Goal: Transaction & Acquisition: Book appointment/travel/reservation

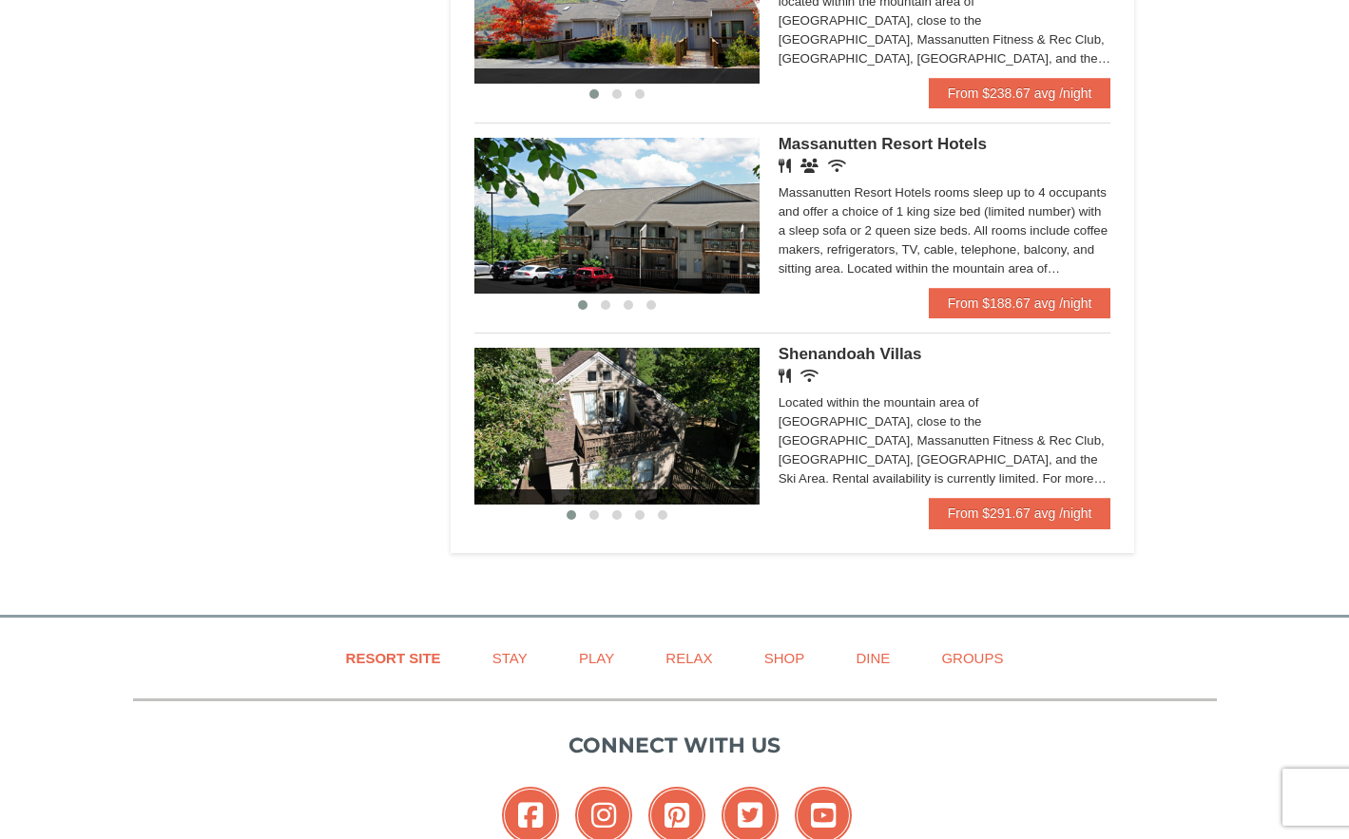
scroll to position [998, 0]
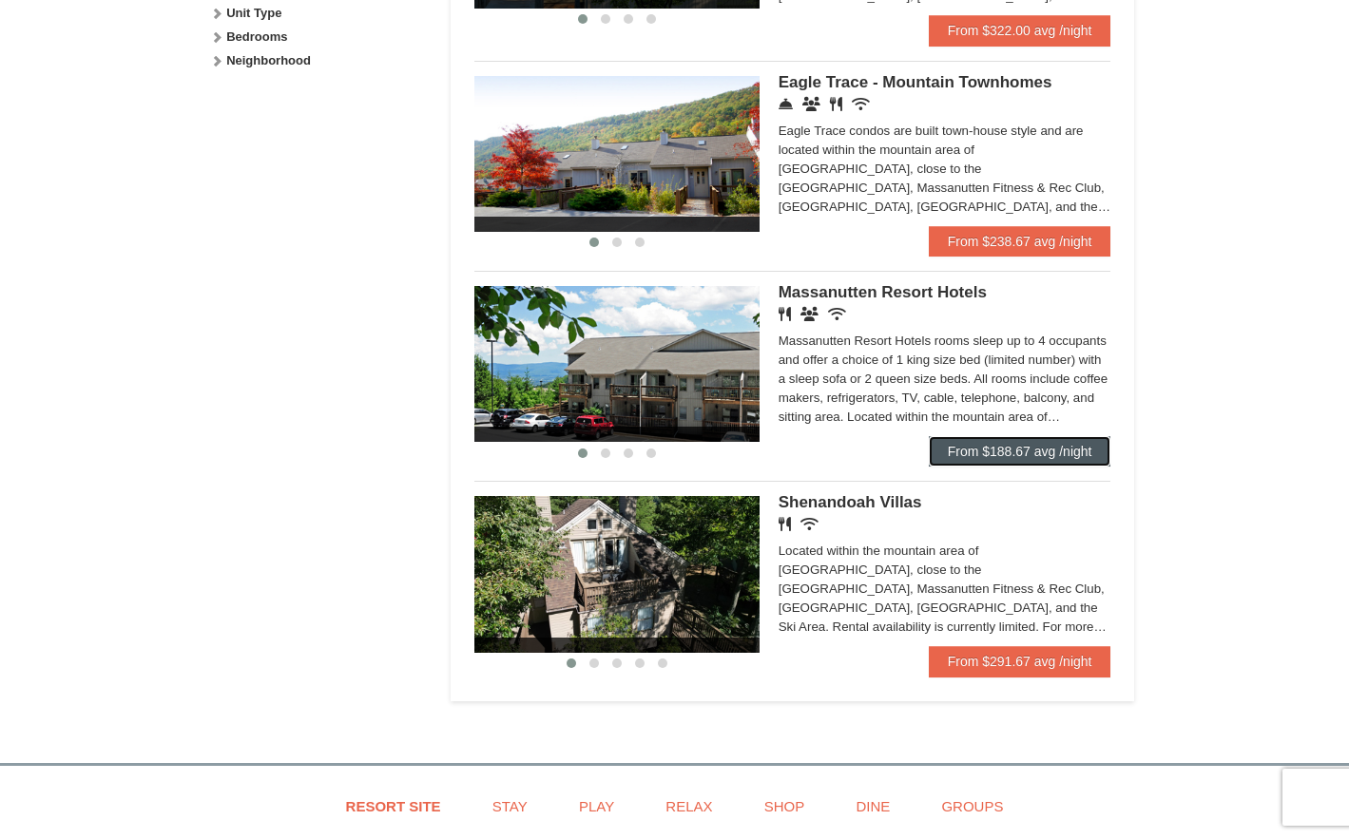
click at [1032, 445] on link "From $188.67 avg /night" at bounding box center [1020, 451] width 183 height 30
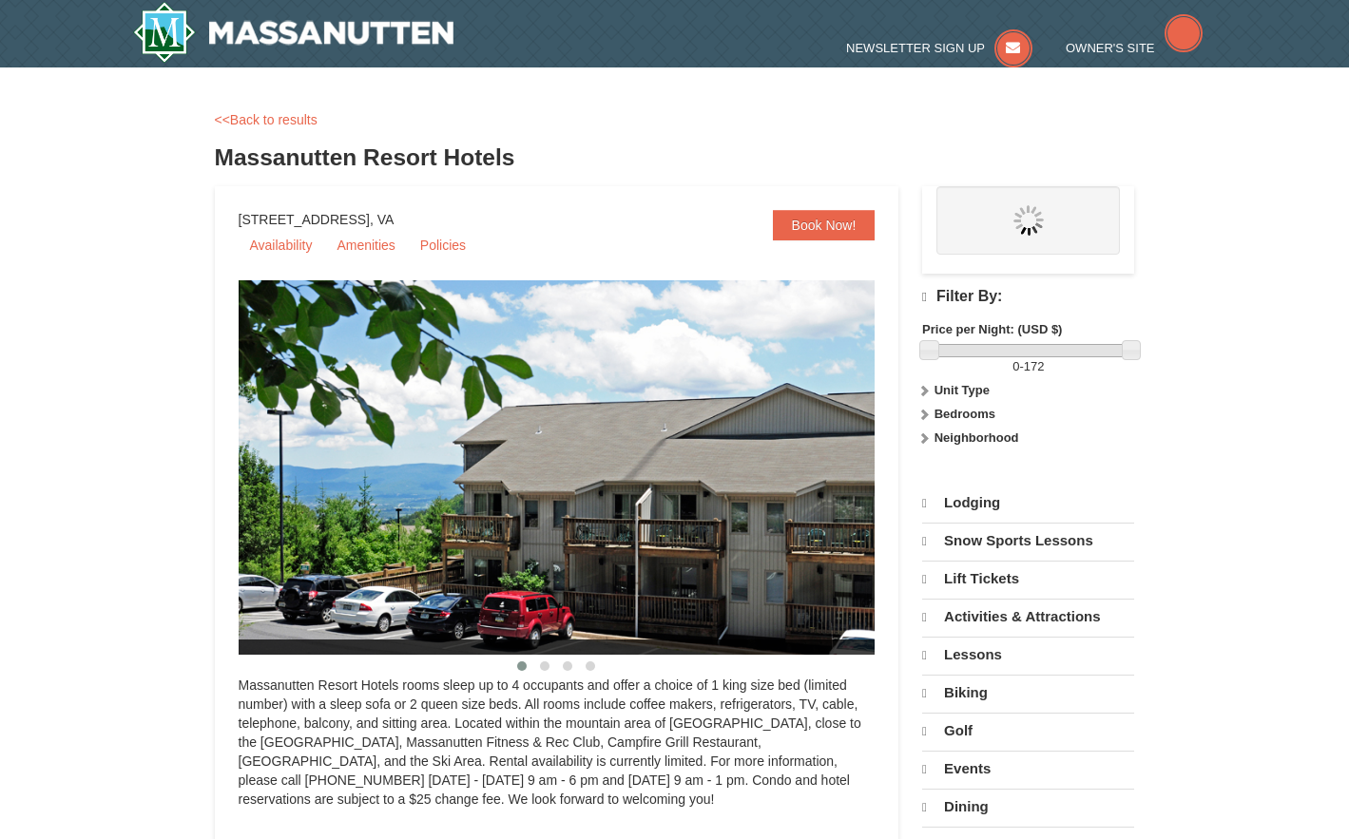
select select "10"
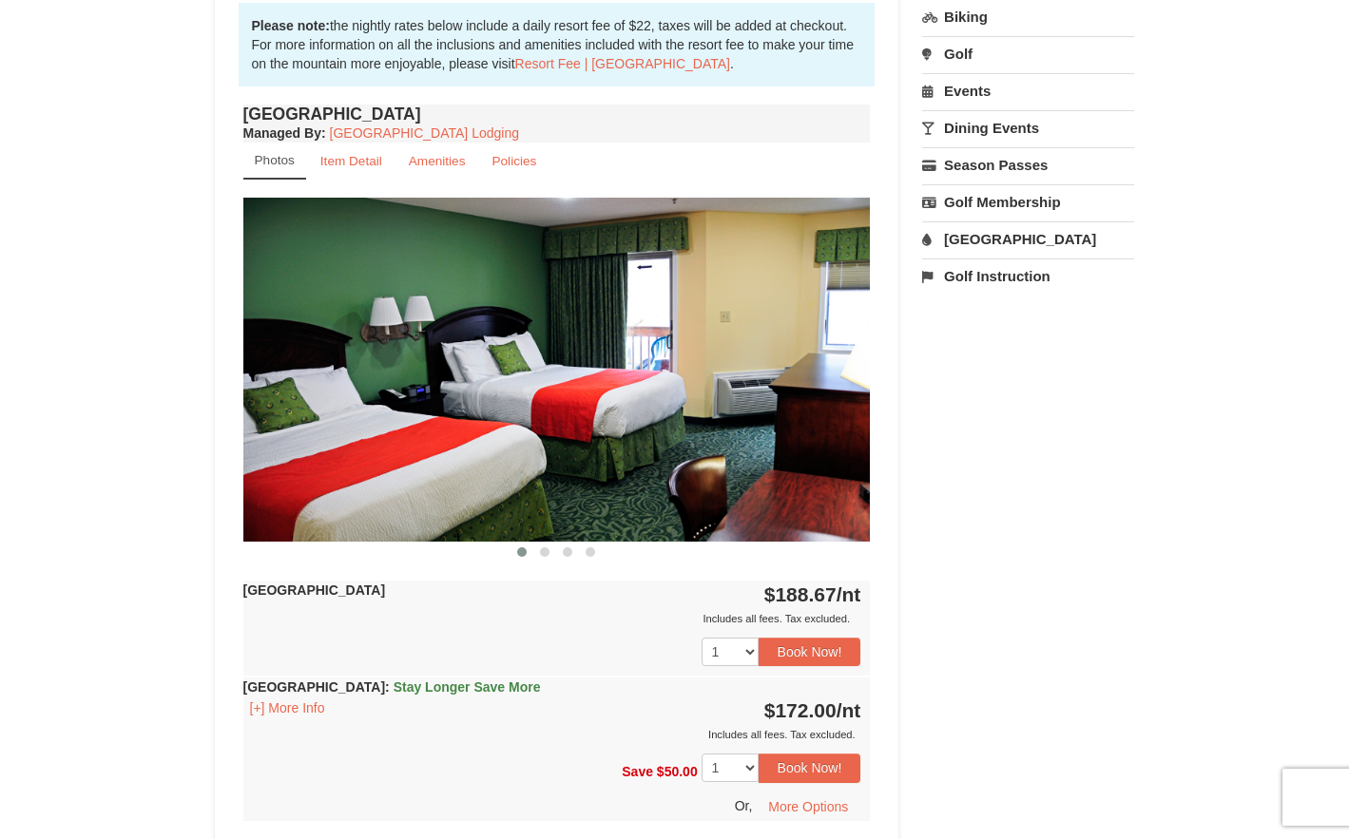
scroll to position [664, 0]
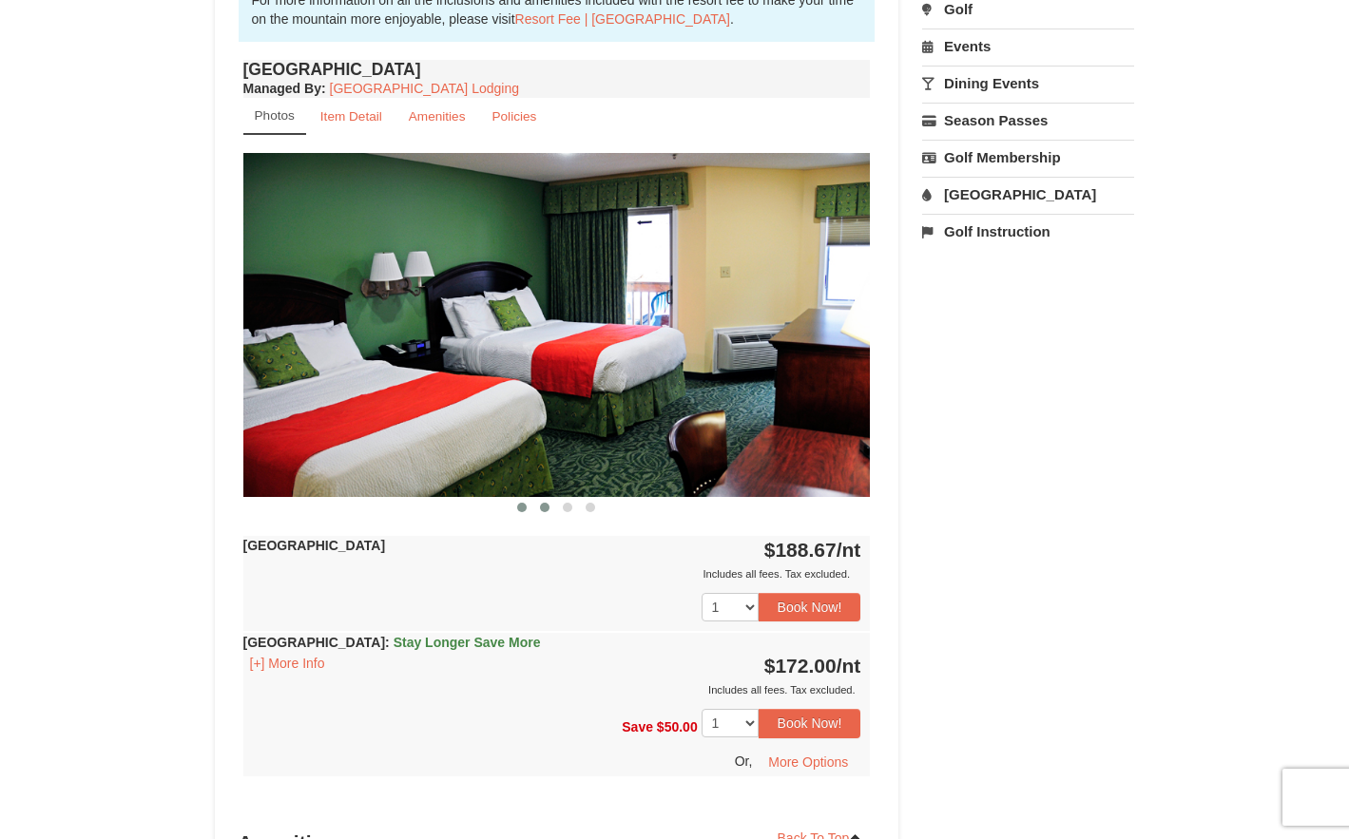
click at [543, 504] on span at bounding box center [545, 508] width 10 height 10
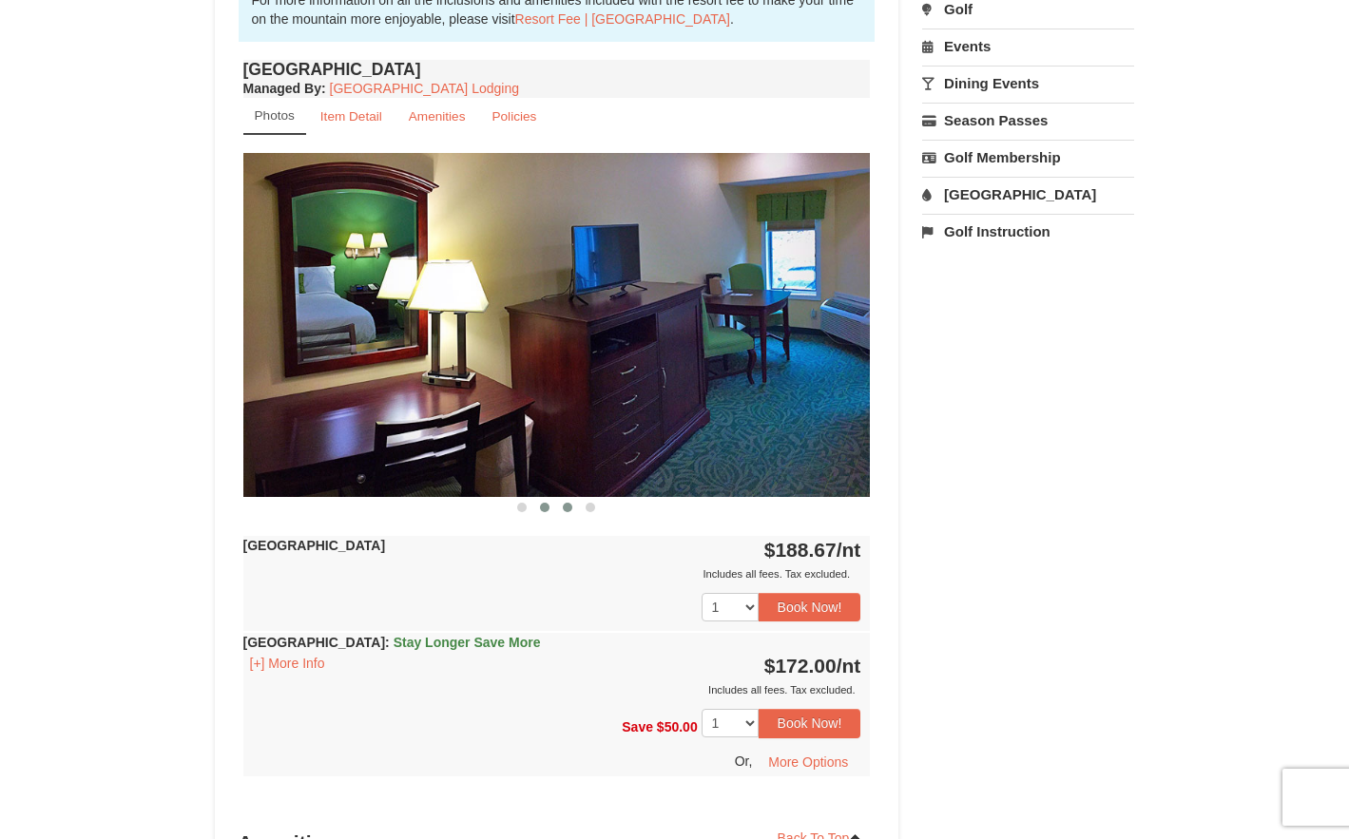
click at [560, 510] on button at bounding box center [567, 507] width 23 height 19
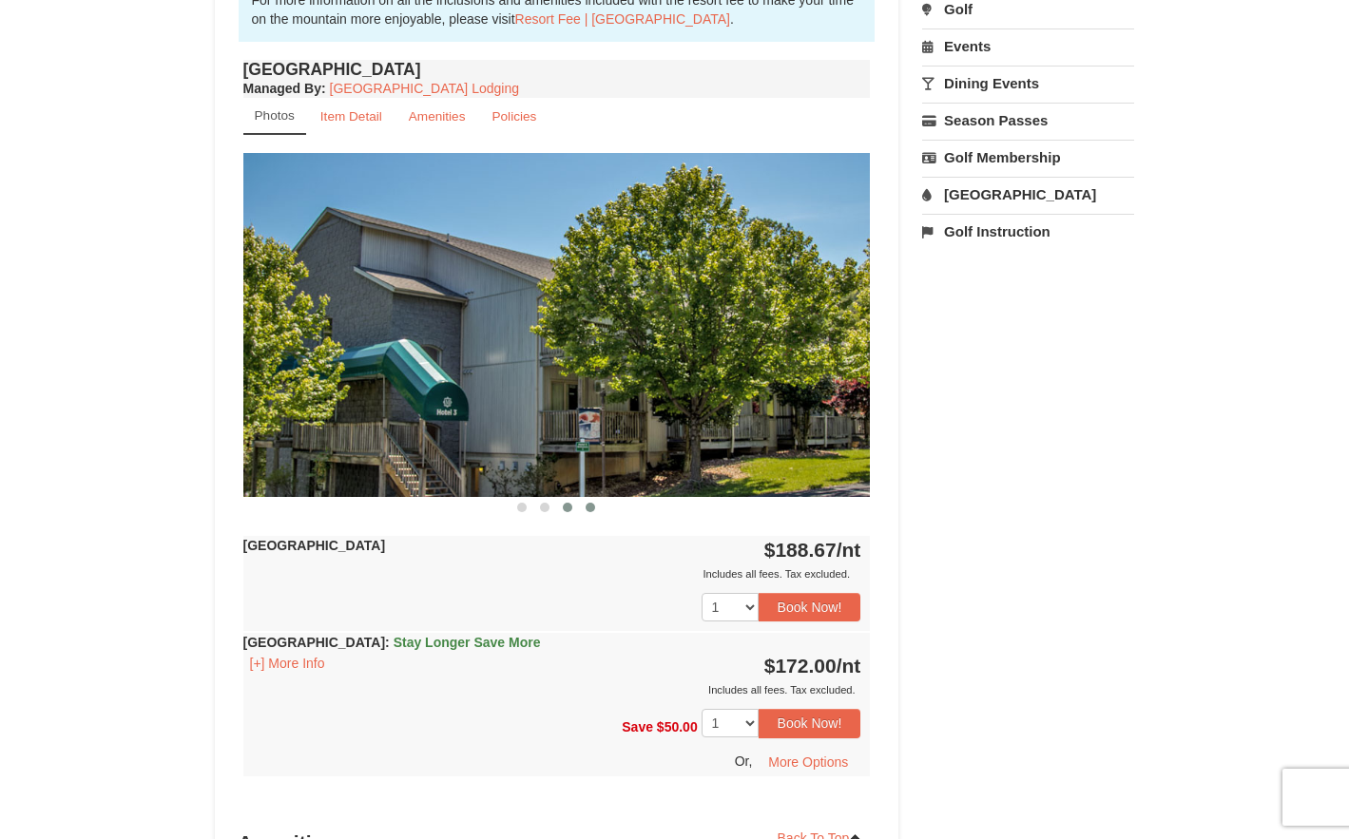
click at [596, 510] on button at bounding box center [590, 507] width 23 height 19
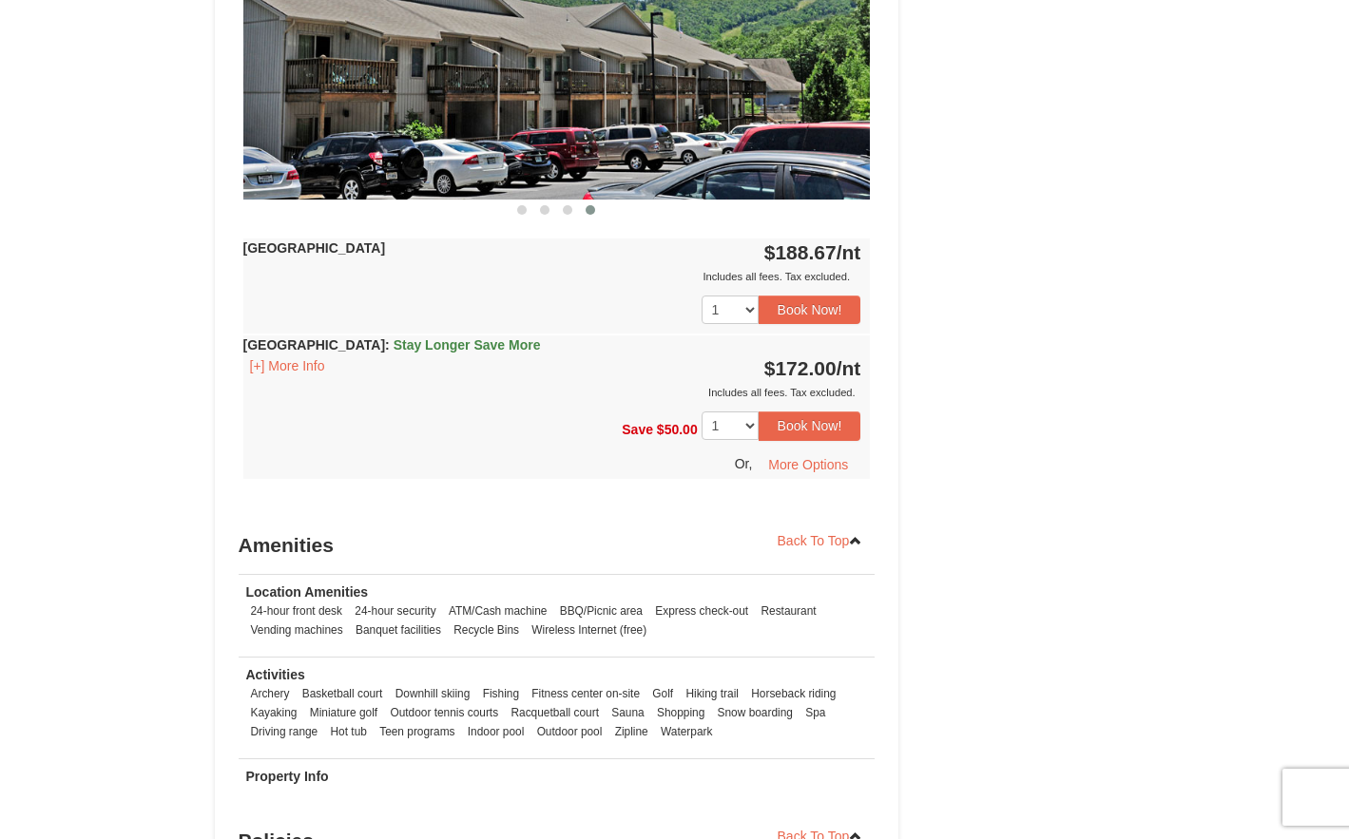
scroll to position [1044, 0]
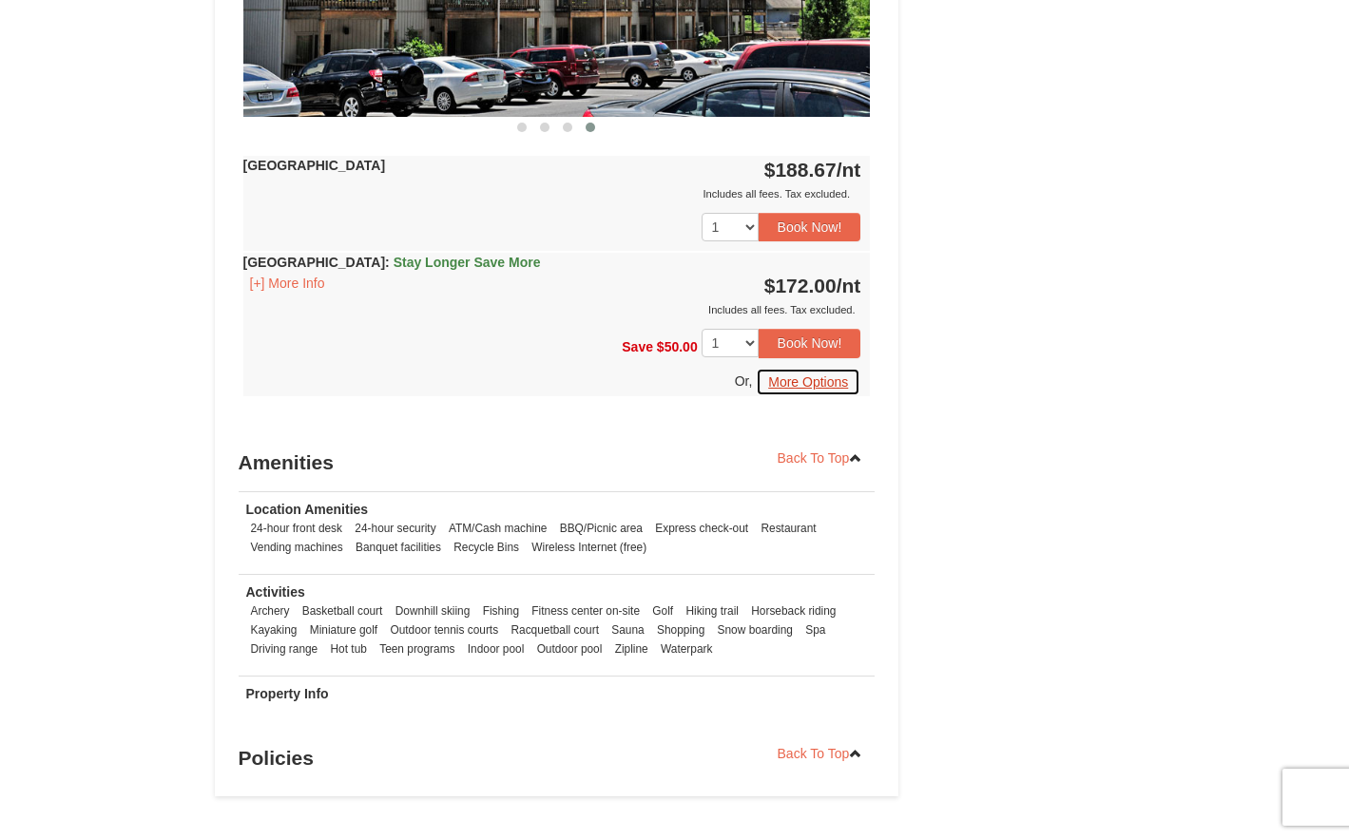
click at [813, 393] on button "More Options" at bounding box center [808, 382] width 105 height 29
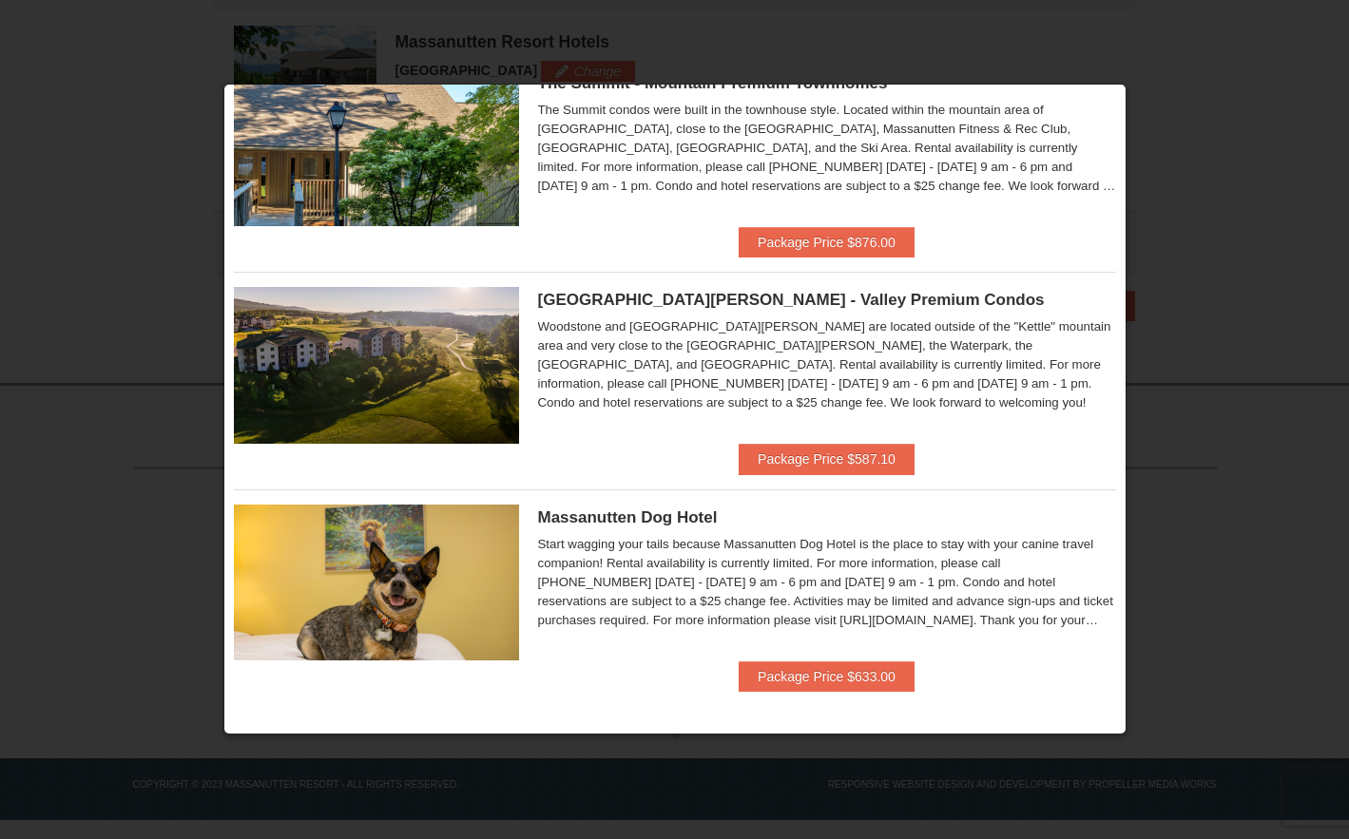
scroll to position [948, 0]
click at [1150, 104] on div at bounding box center [674, 419] width 1349 height 839
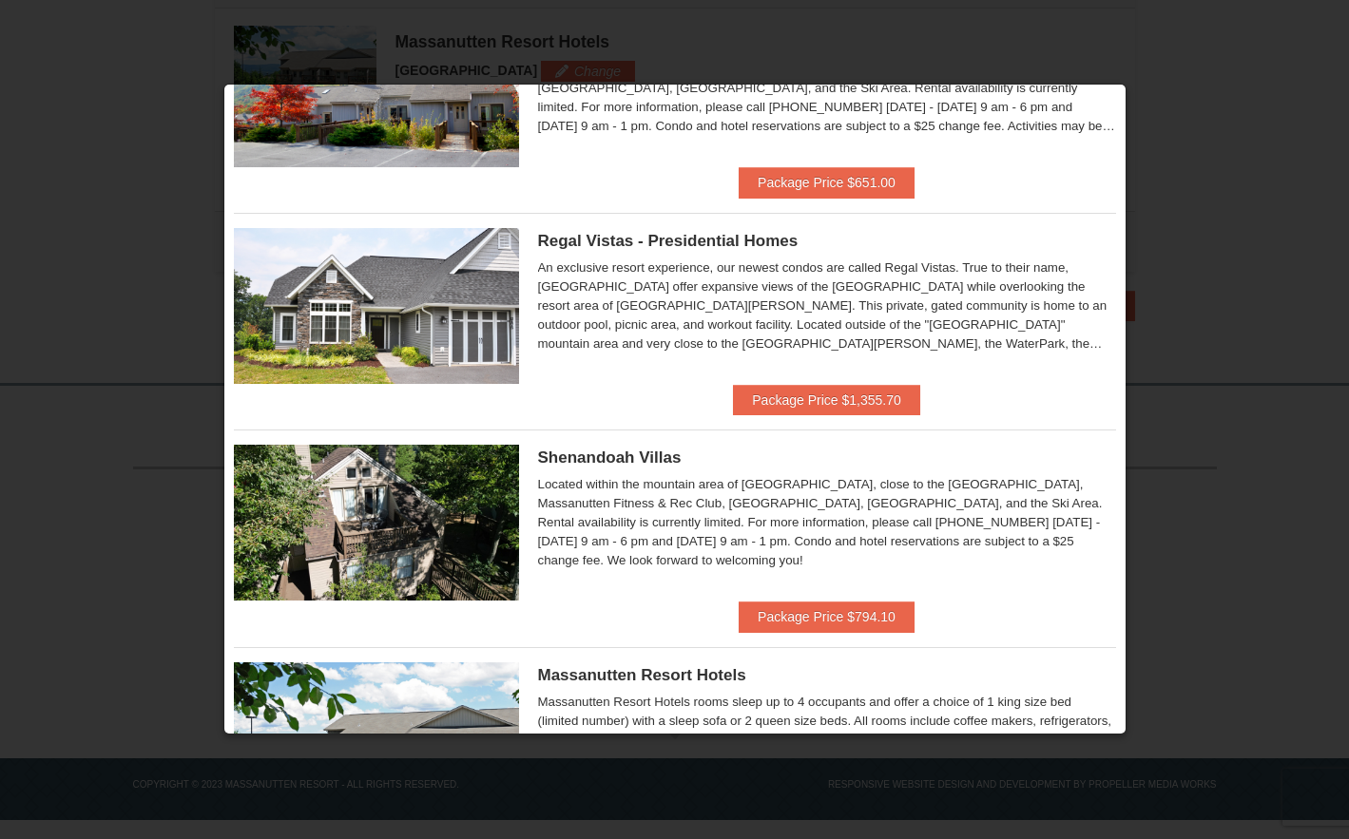
scroll to position [0, 0]
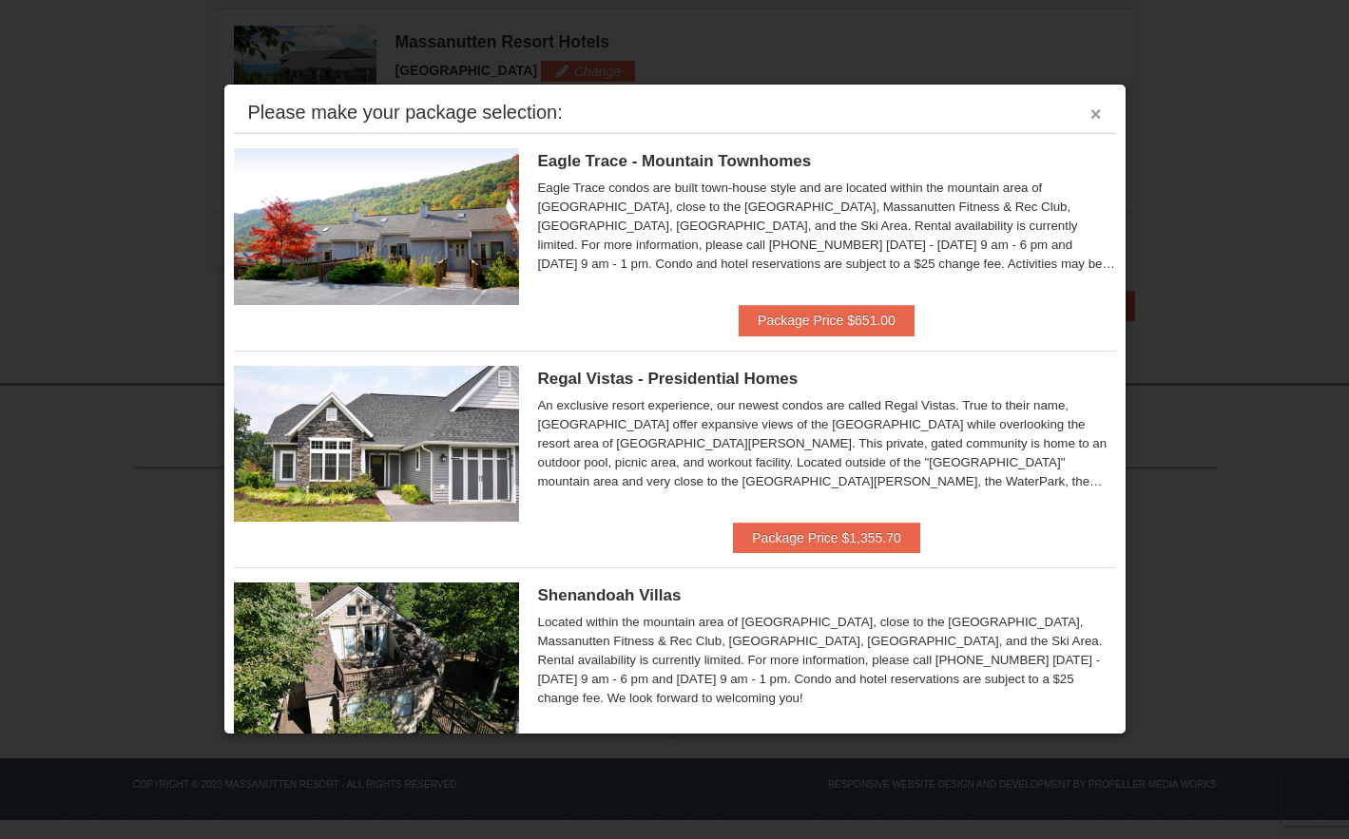
click at [1090, 113] on button "×" at bounding box center [1095, 114] width 11 height 19
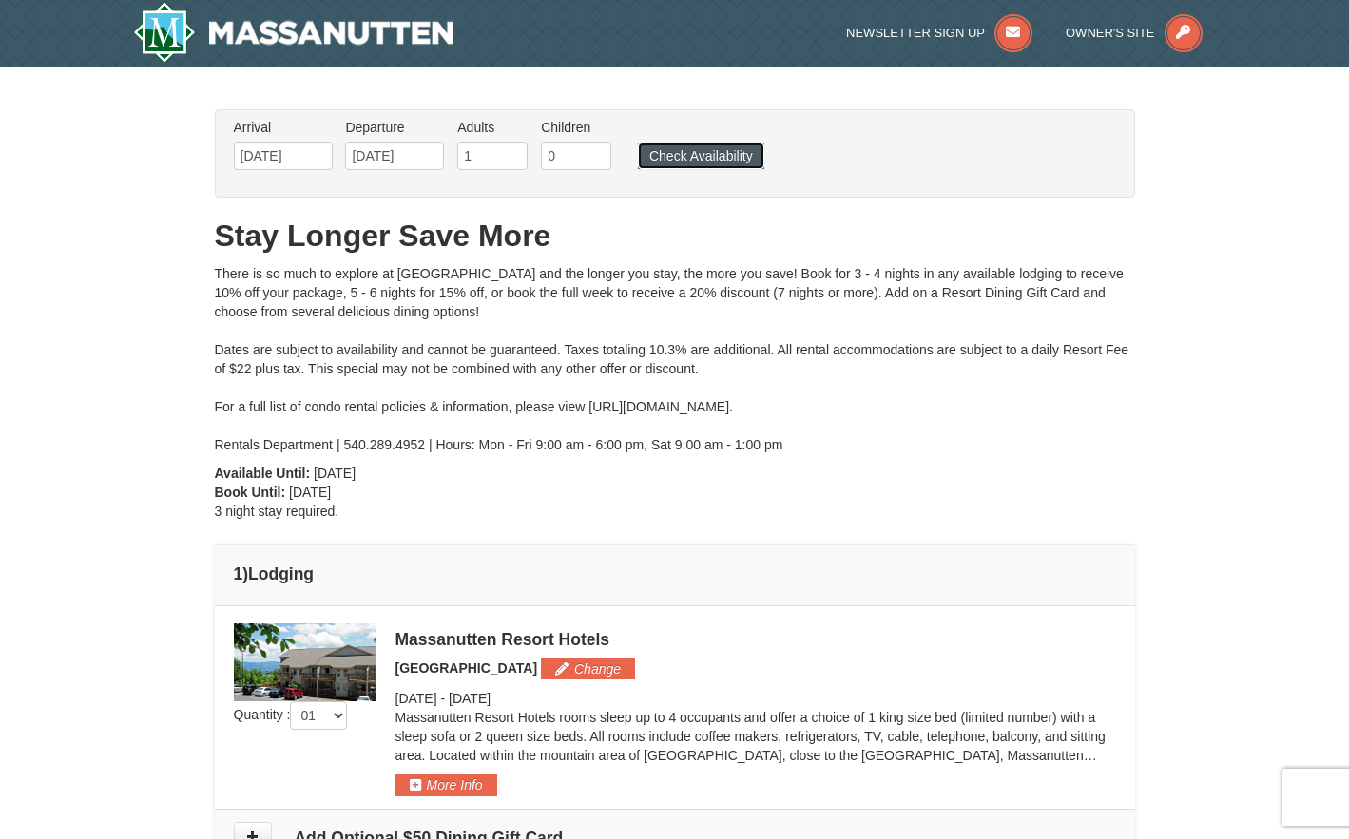
click at [712, 162] on button "Check Availability" at bounding box center [701, 156] width 126 height 27
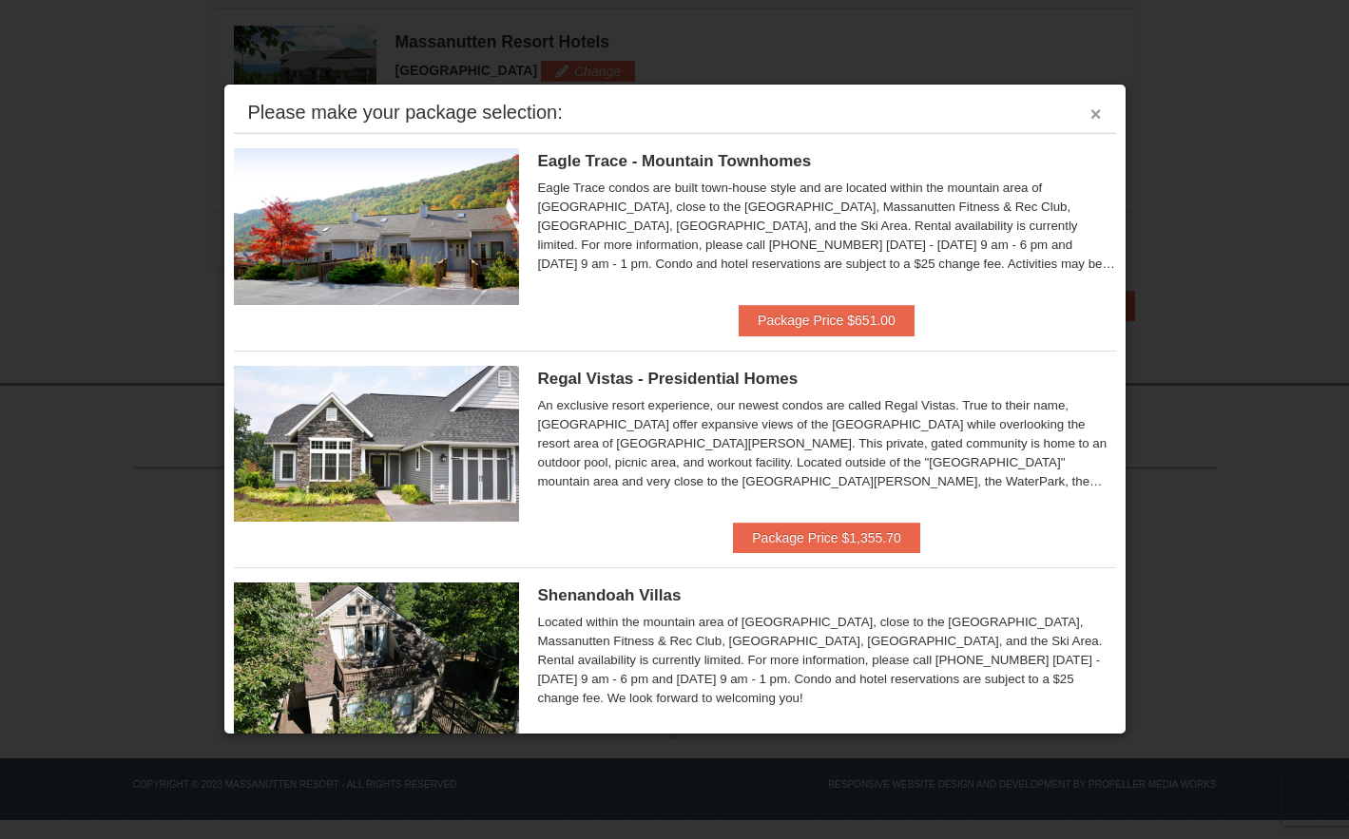
click at [1090, 111] on button "×" at bounding box center [1095, 114] width 11 height 19
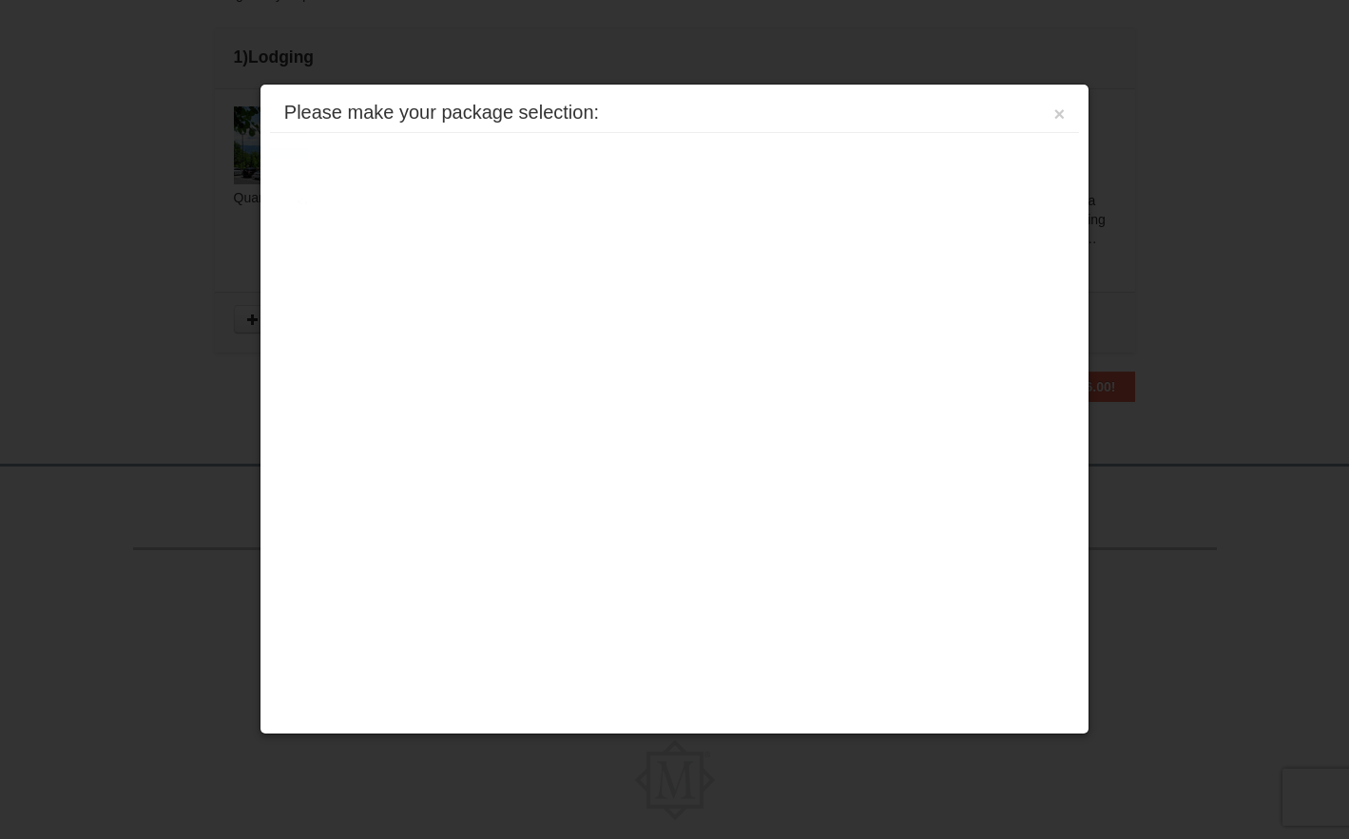
scroll to position [598, 0]
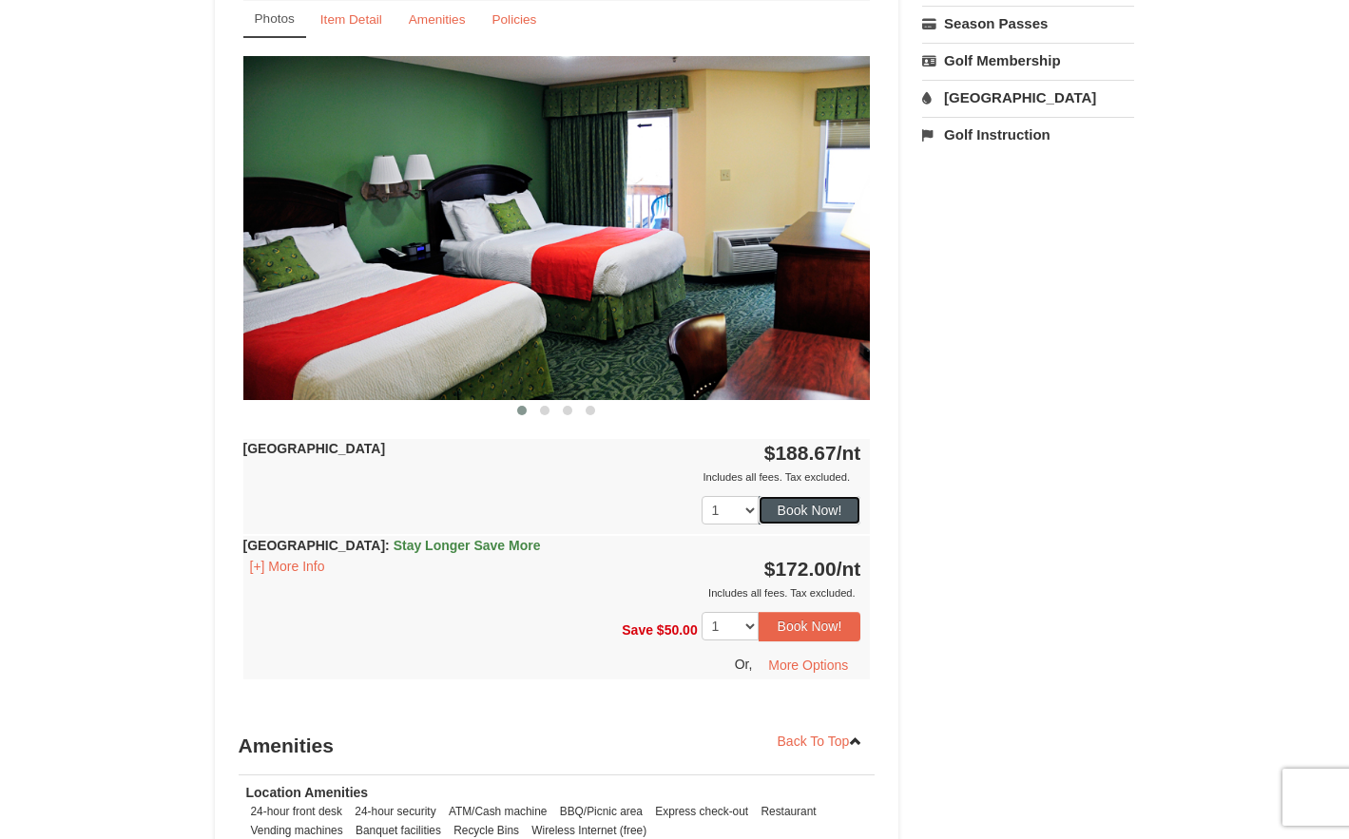
click at [811, 516] on button "Book Now!" at bounding box center [810, 510] width 103 height 29
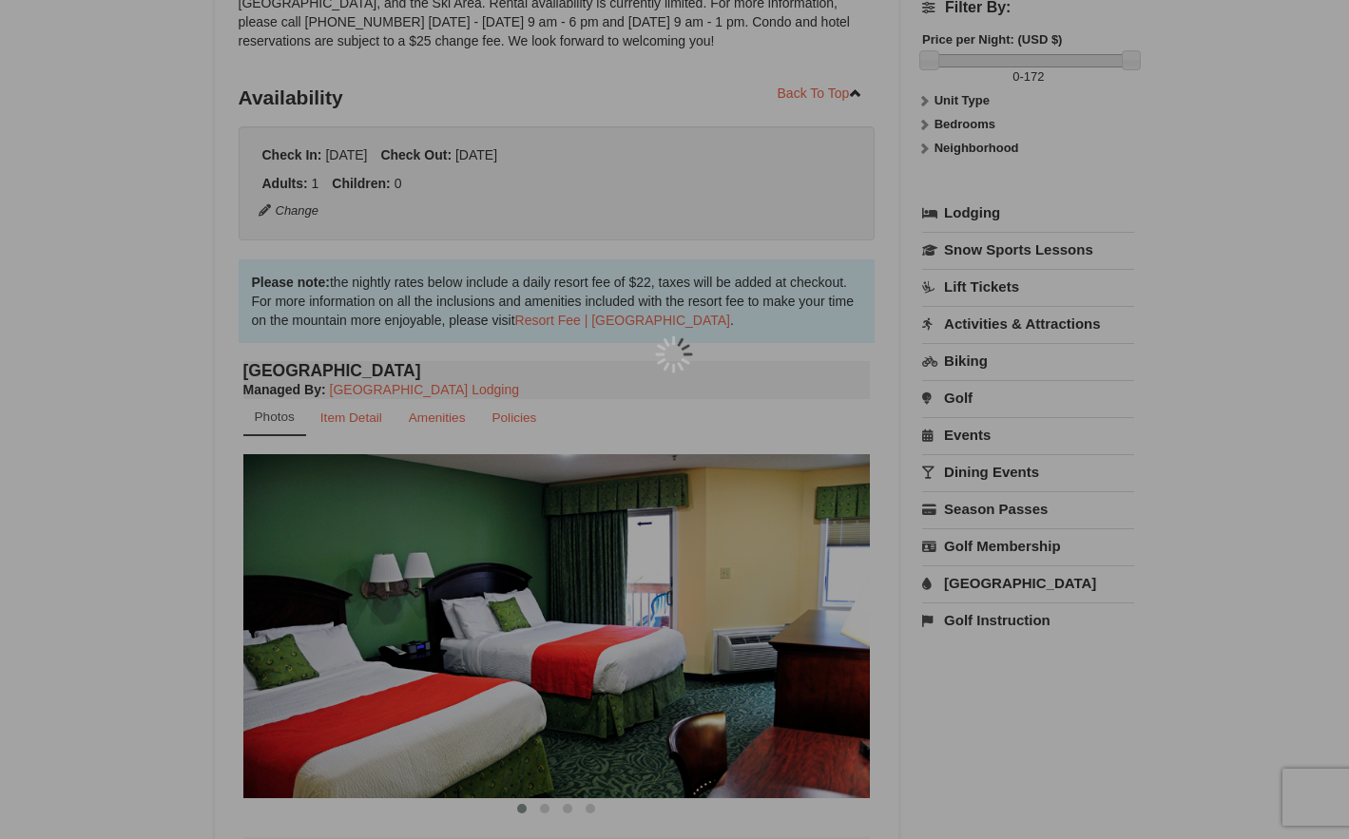
scroll to position [185, 0]
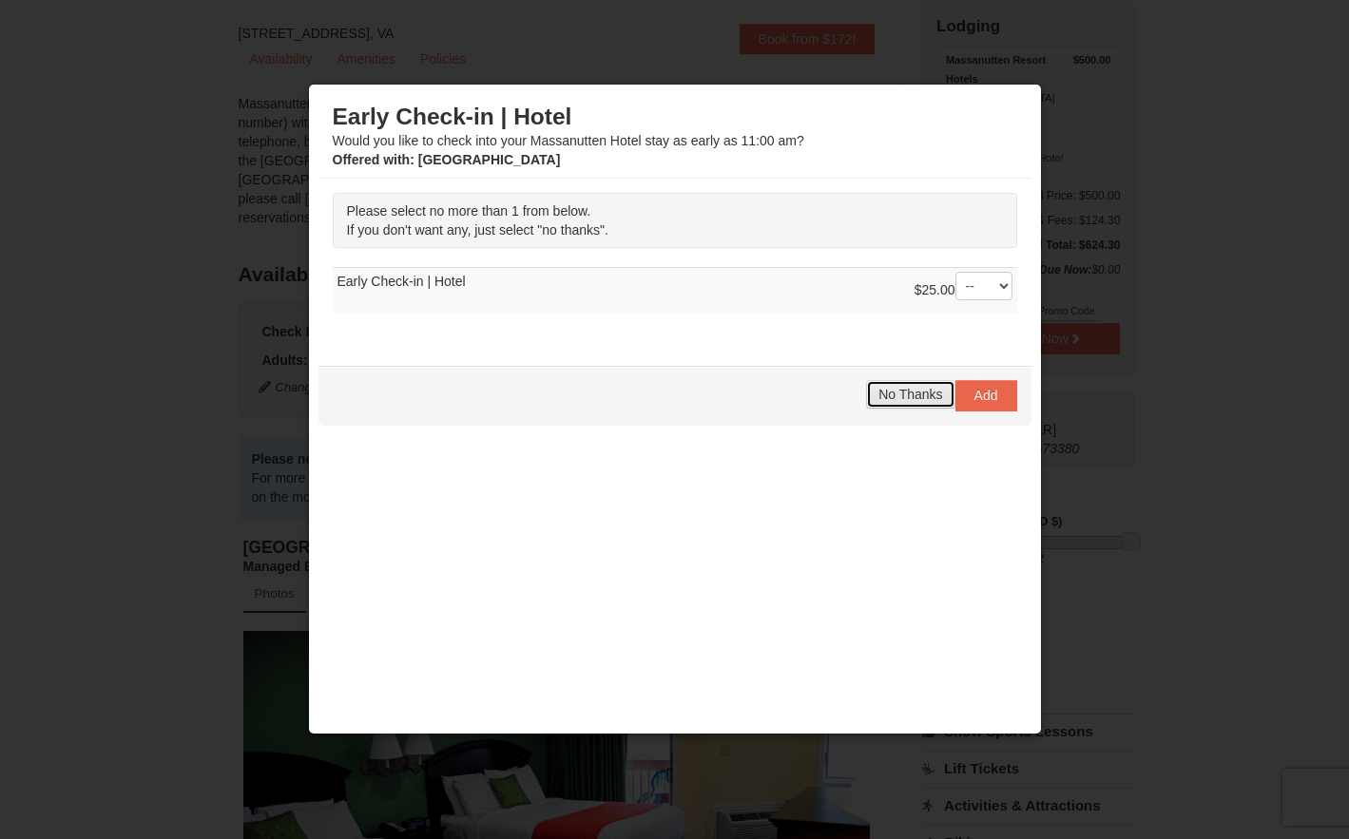
click at [916, 391] on span "No Thanks" at bounding box center [910, 394] width 64 height 15
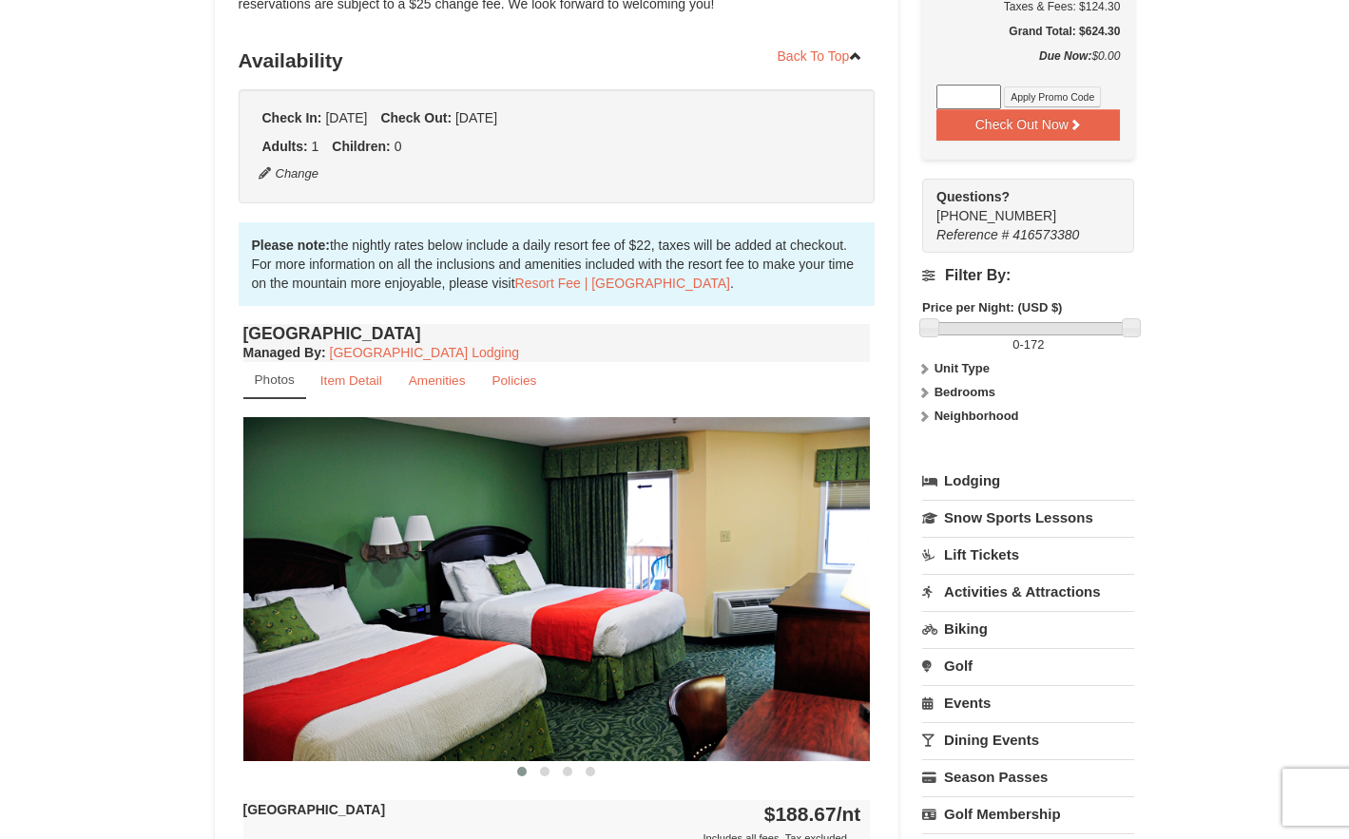
scroll to position [471, 0]
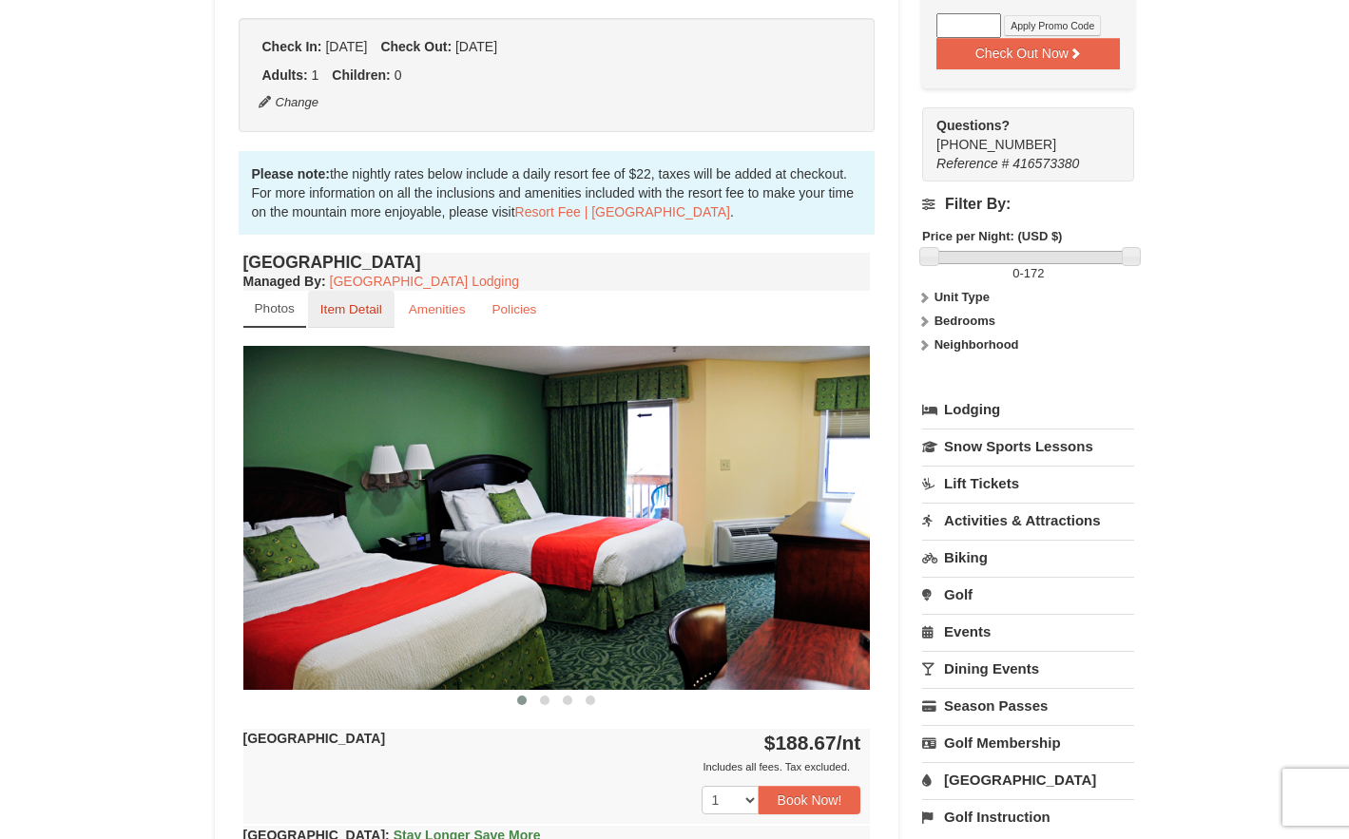
click at [333, 316] on small "Item Detail" at bounding box center [351, 309] width 62 height 14
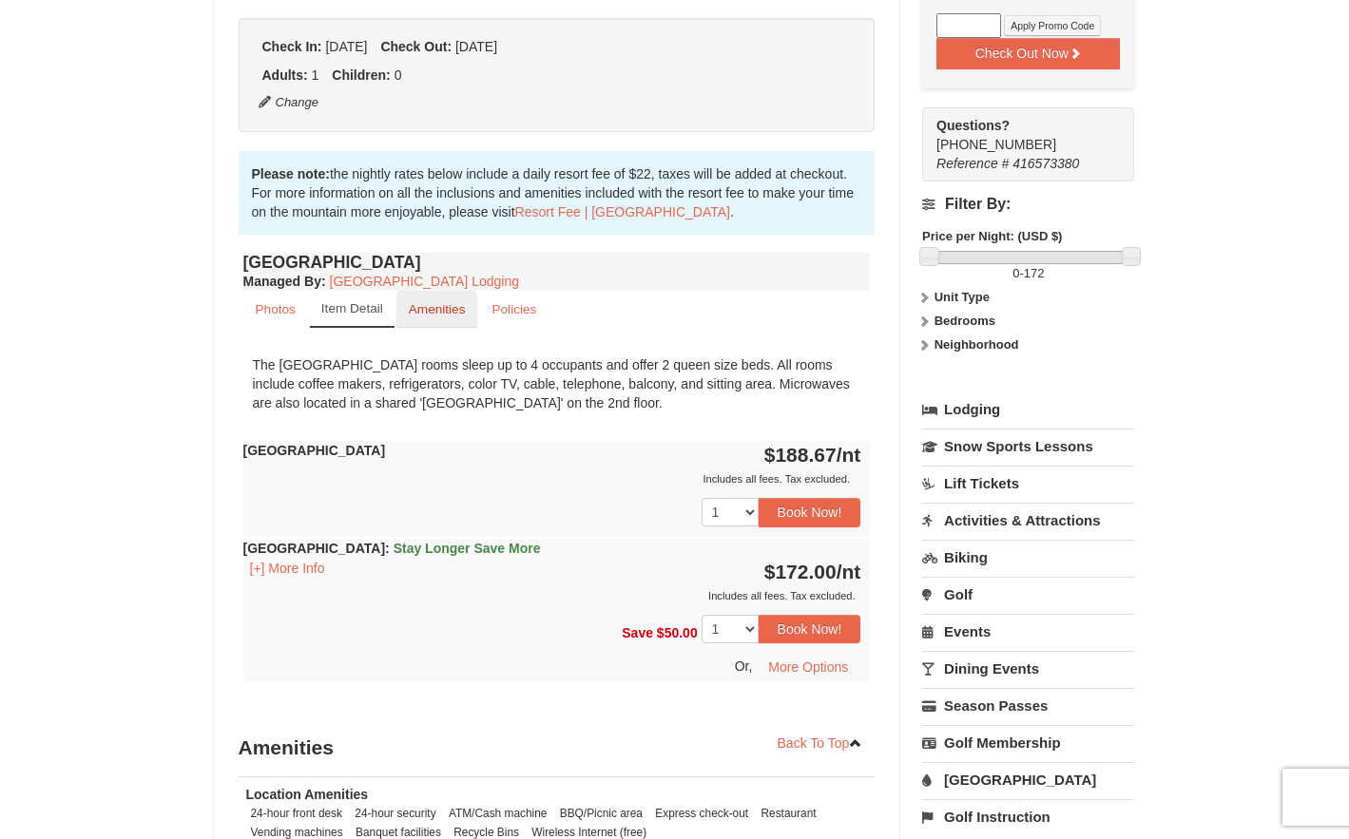
click at [458, 318] on link "Amenities" at bounding box center [437, 309] width 82 height 37
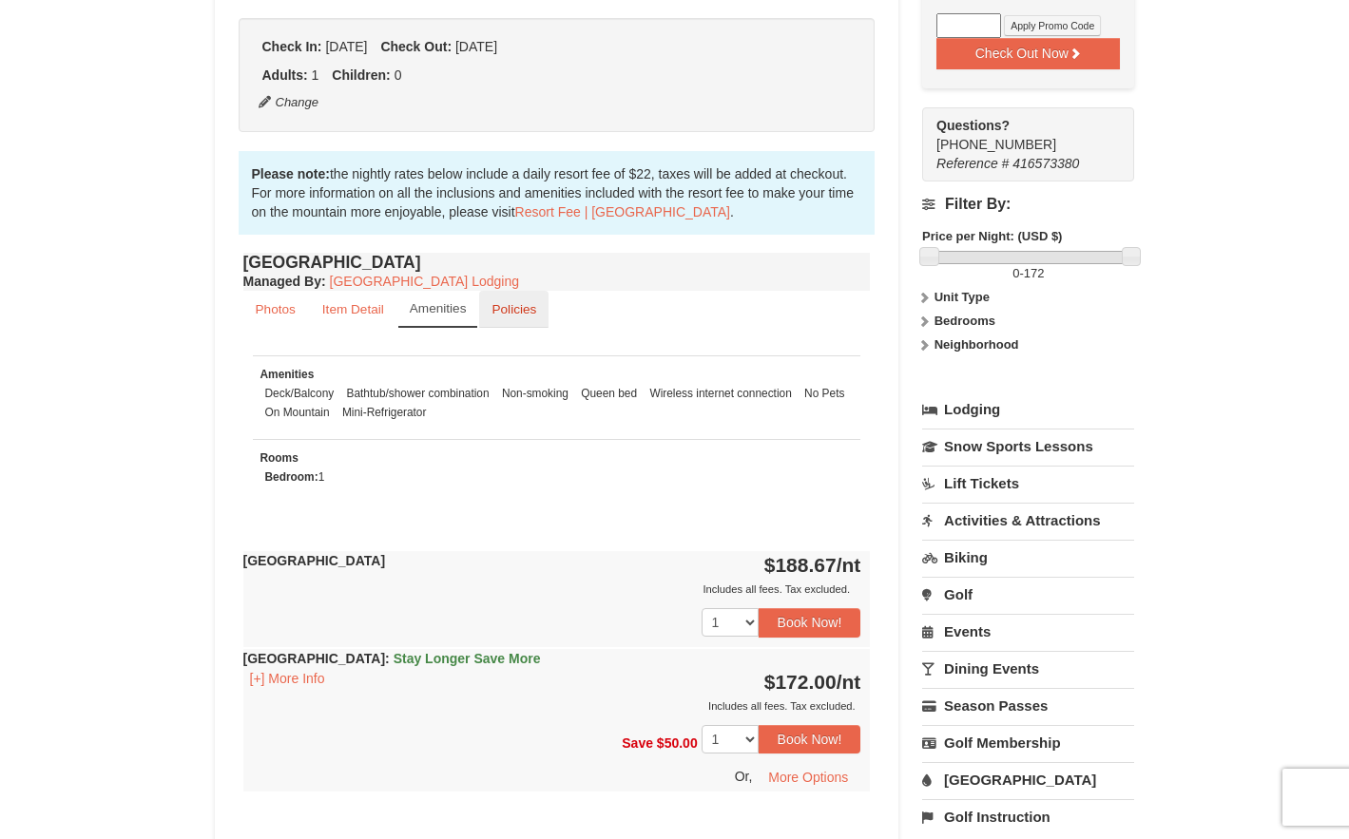
click at [513, 314] on small "Policies" at bounding box center [514, 309] width 45 height 14
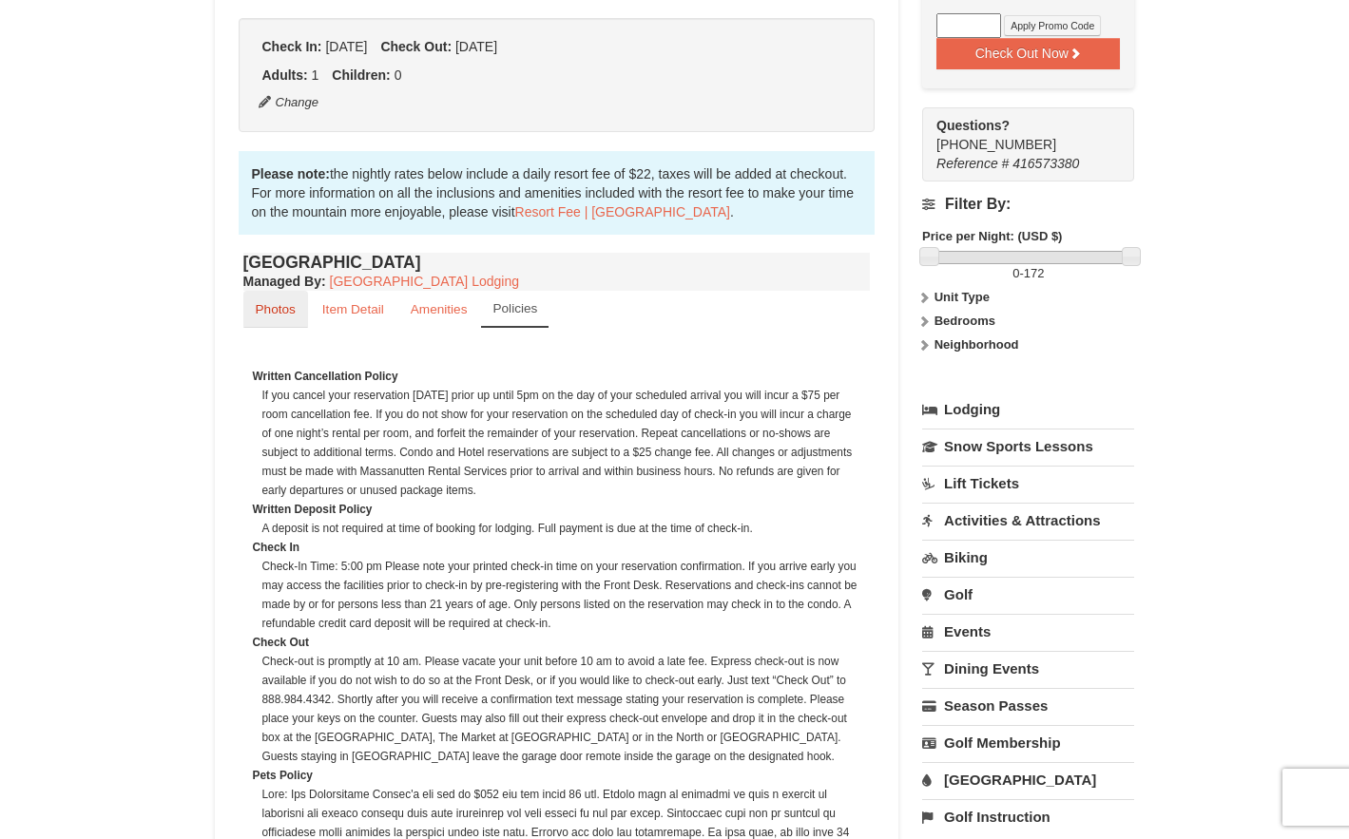
click at [275, 300] on link "Photos" at bounding box center [275, 309] width 65 height 37
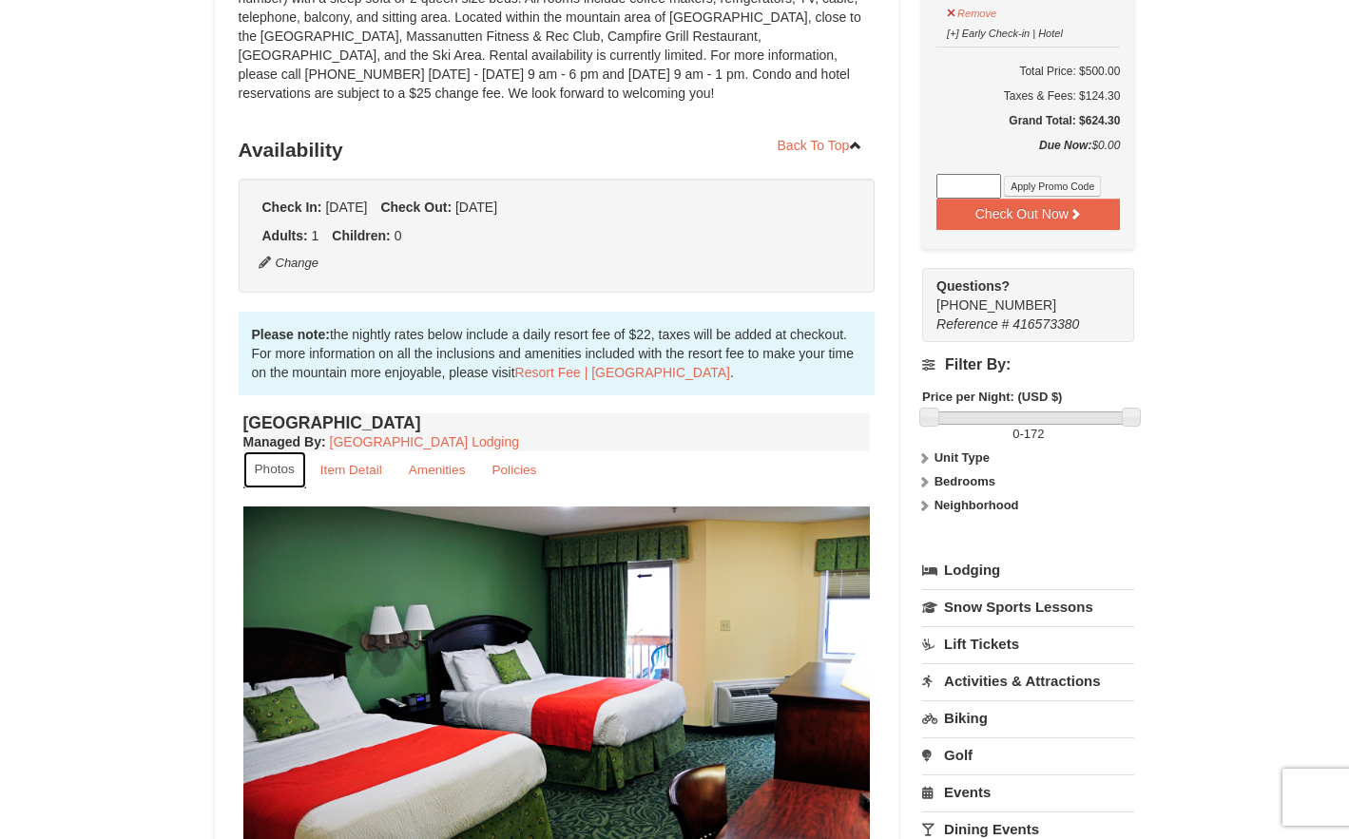
scroll to position [0, 0]
